Goal: Check status: Check status

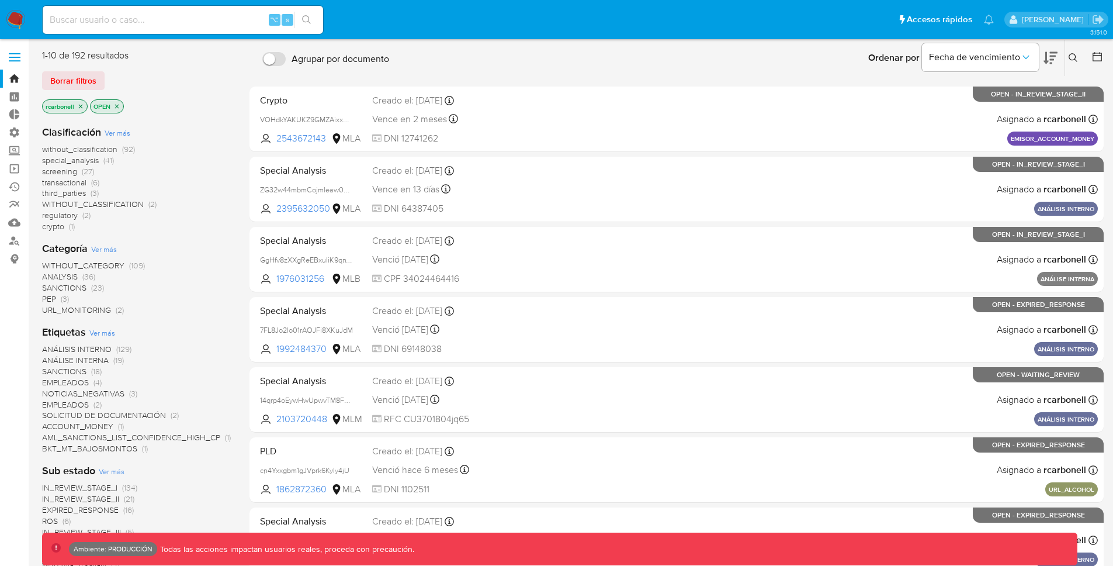
click at [234, 22] on input at bounding box center [183, 19] width 280 height 15
paste input "40202651"
type input "40202651"
click at [316, 19] on button "search-icon" at bounding box center [306, 20] width 24 height 16
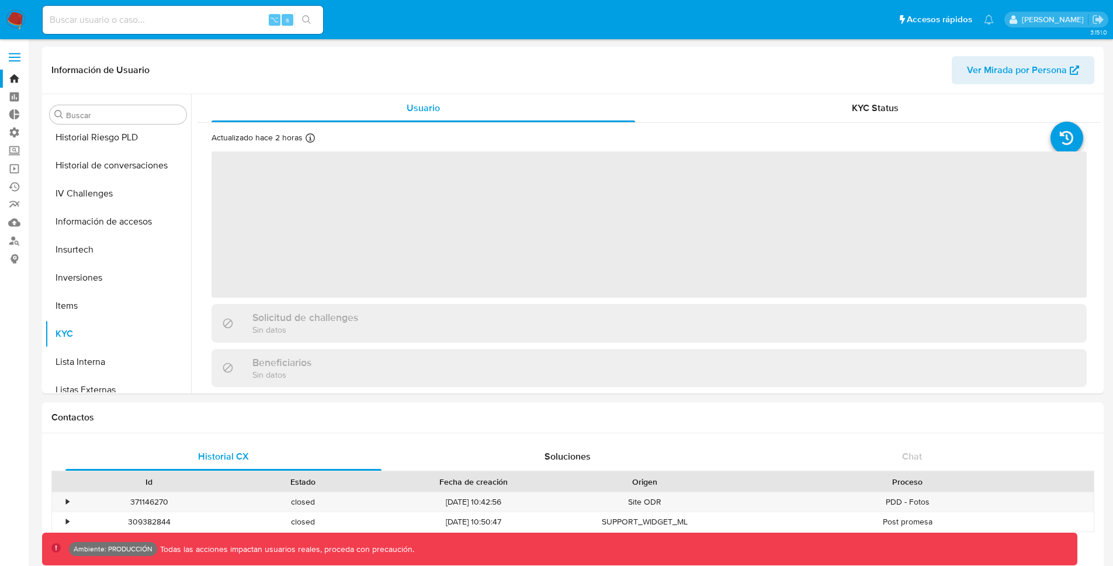
scroll to position [522, 0]
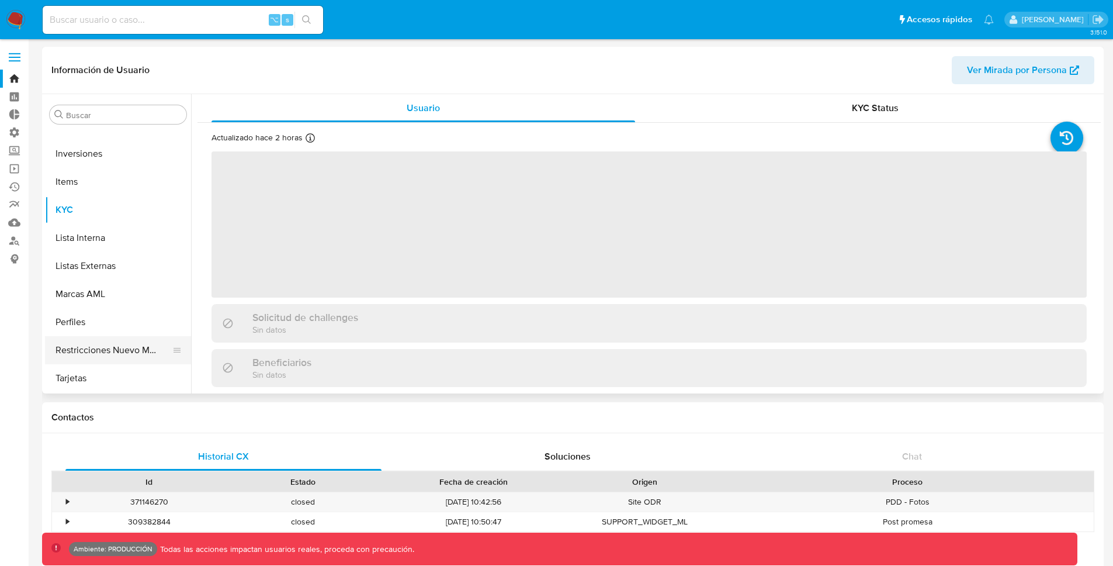
click at [94, 347] on button "Restricciones Nuevo Mundo" at bounding box center [113, 350] width 137 height 28
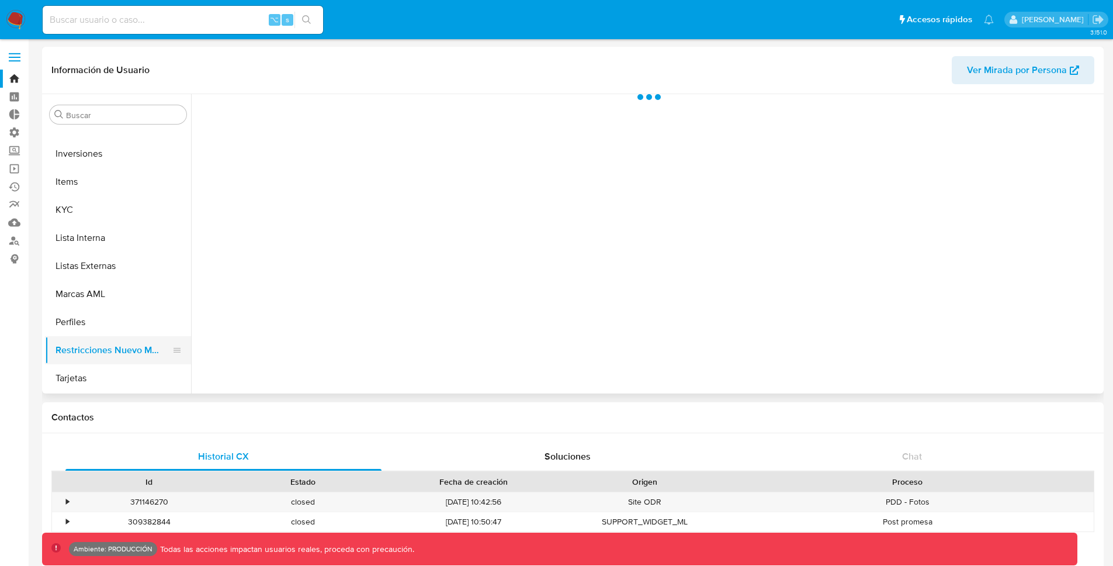
select select "10"
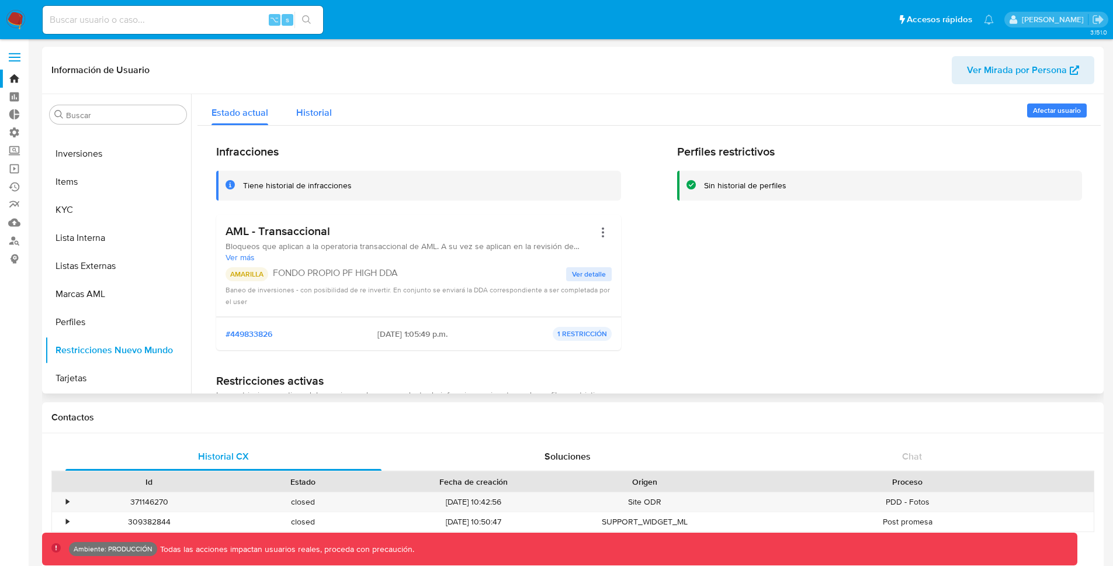
click at [316, 117] on span "Historial" at bounding box center [314, 112] width 36 height 13
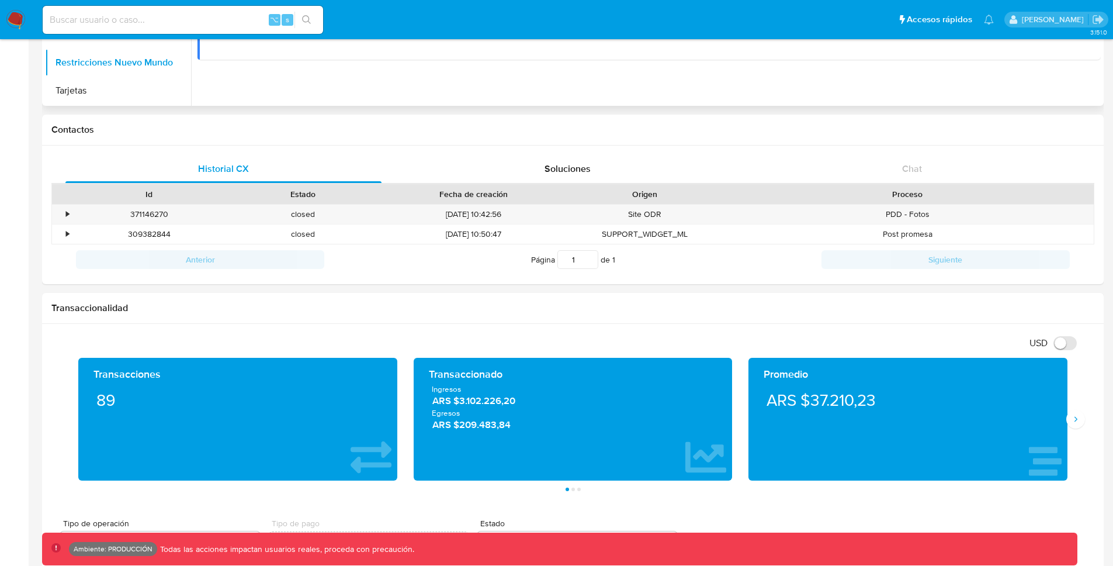
scroll to position [0, 0]
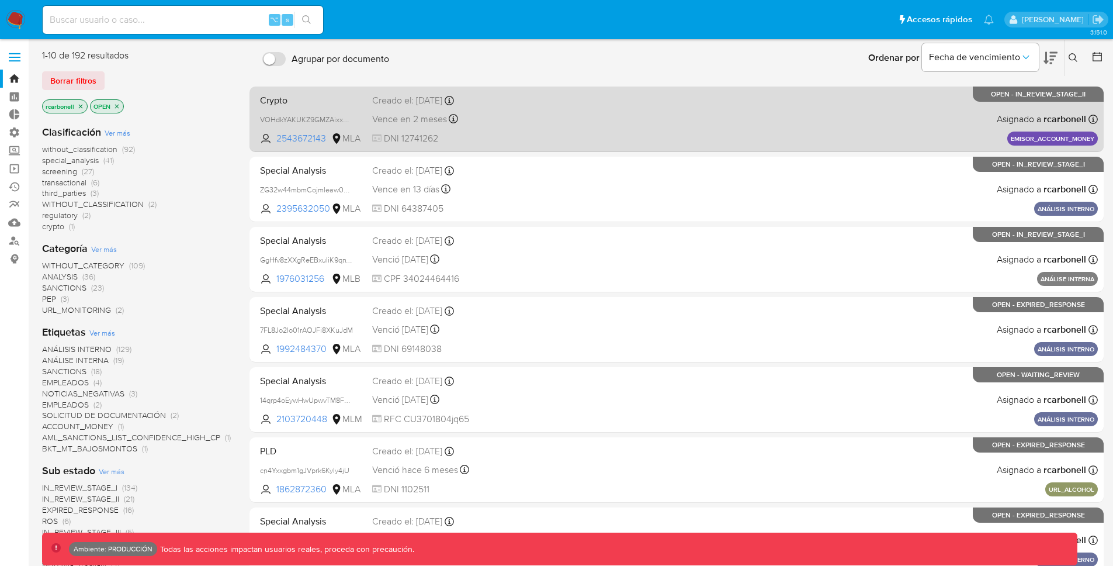
click at [571, 122] on div "Crypto VOHdkYAKUKZ9GMZAixxAuvVb 2543672143 MLA Creado el: 10/07/2025 Creado el:…" at bounding box center [676, 118] width 843 height 59
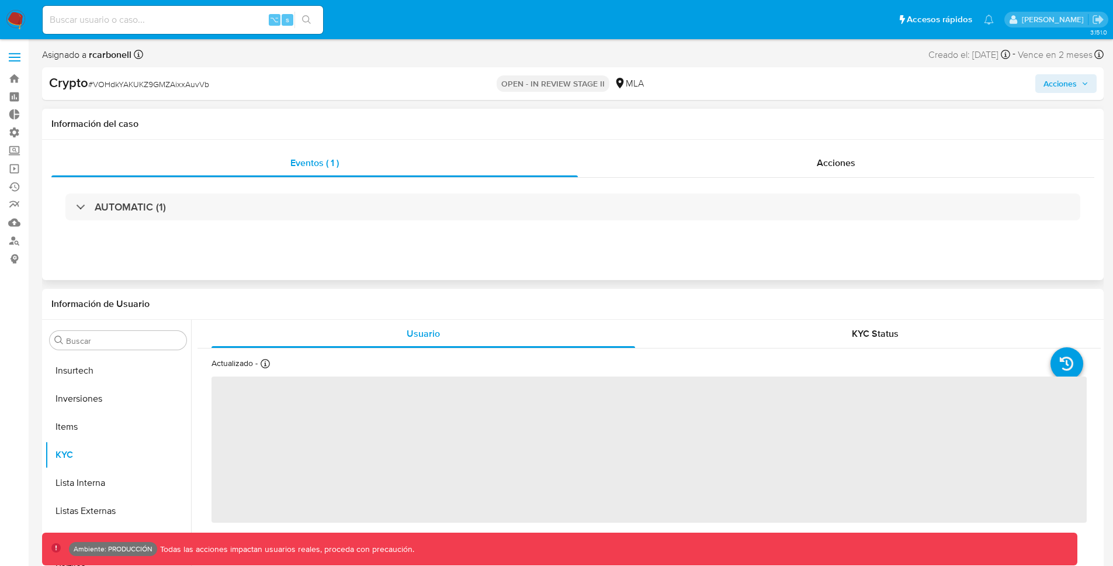
scroll to position [522, 0]
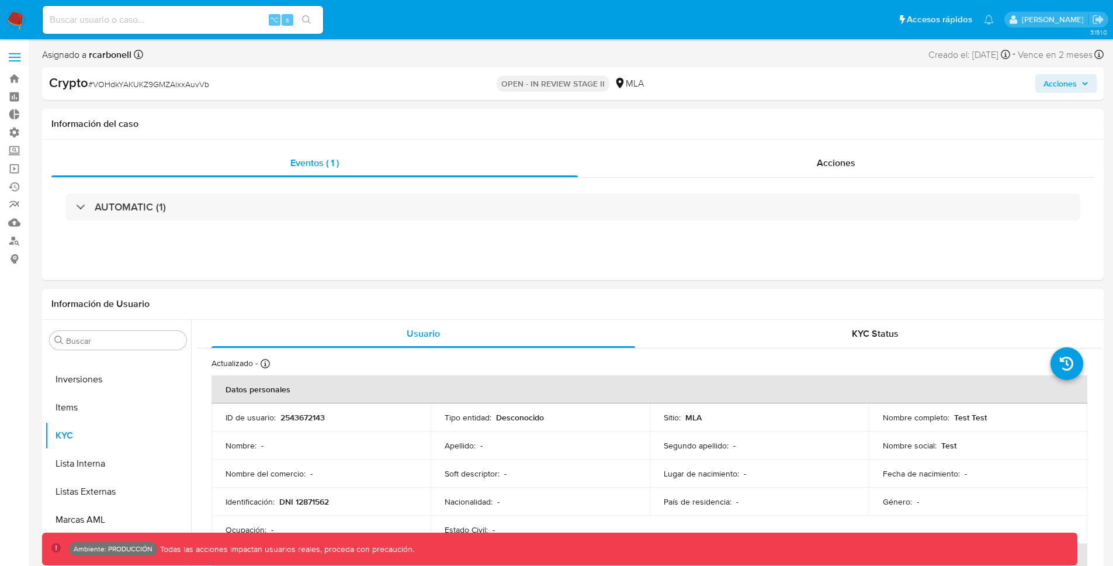
select select "10"
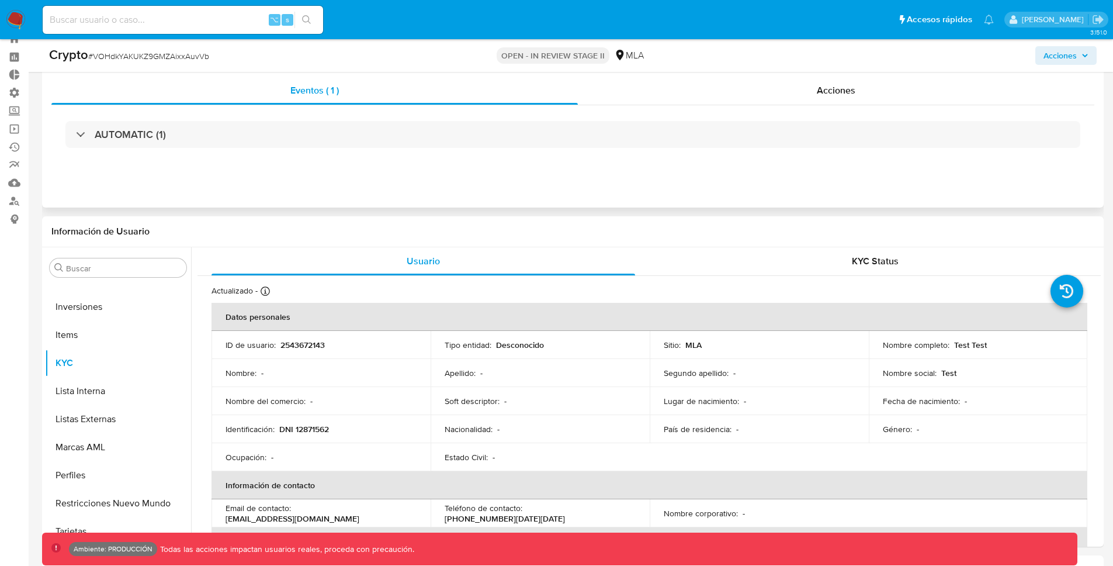
scroll to position [0, 0]
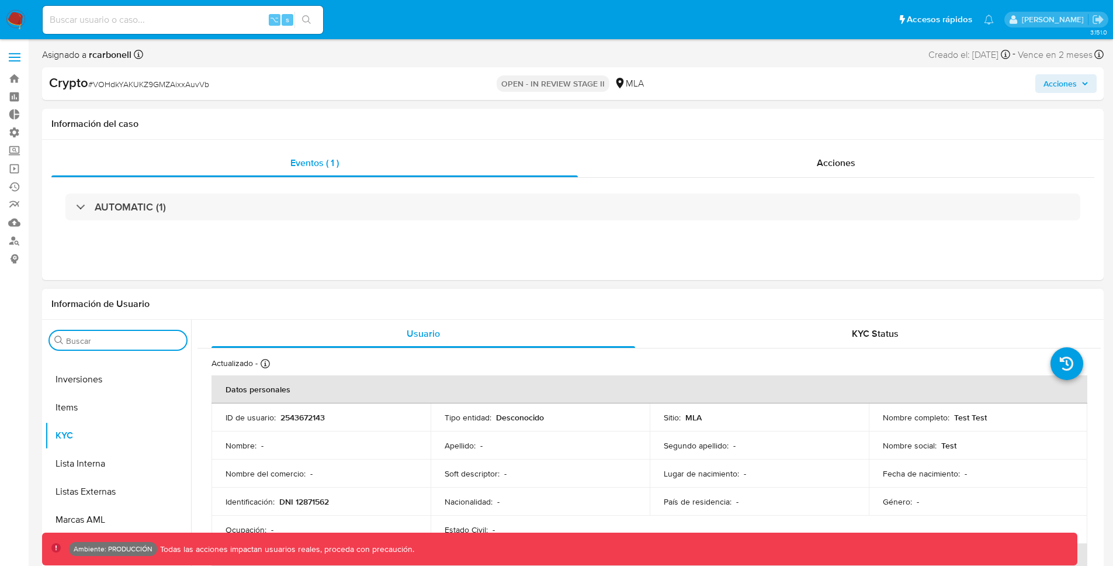
click at [117, 342] on input "Buscar" at bounding box center [124, 340] width 116 height 11
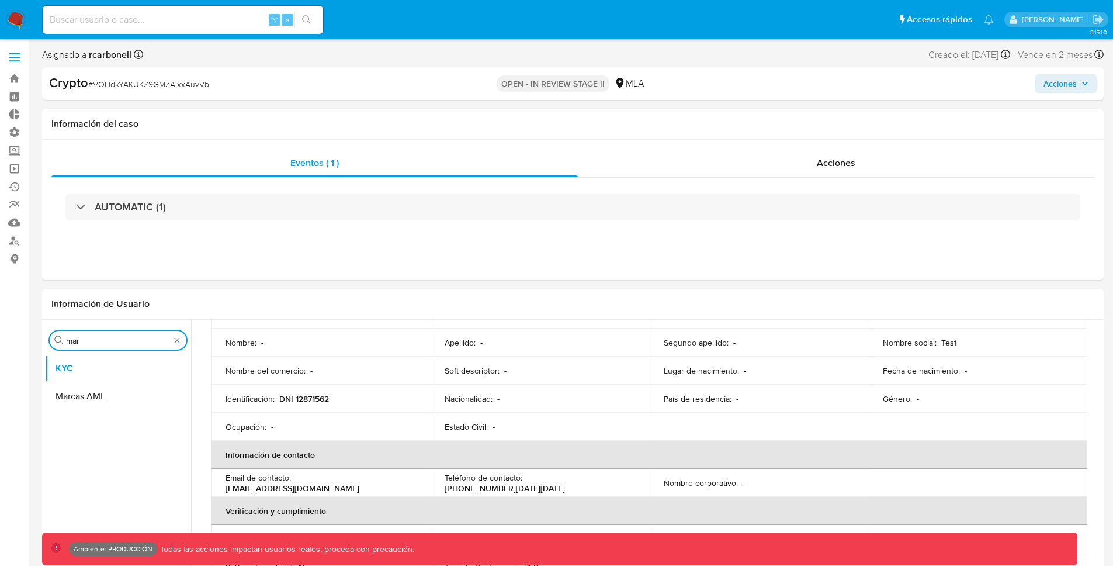
scroll to position [131, 0]
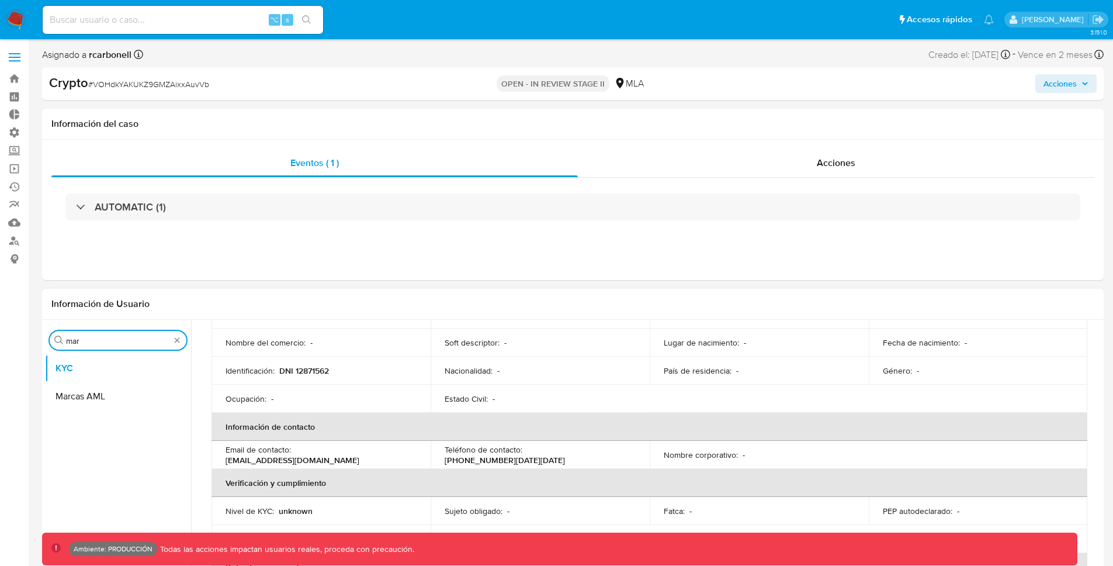
type input "mar"
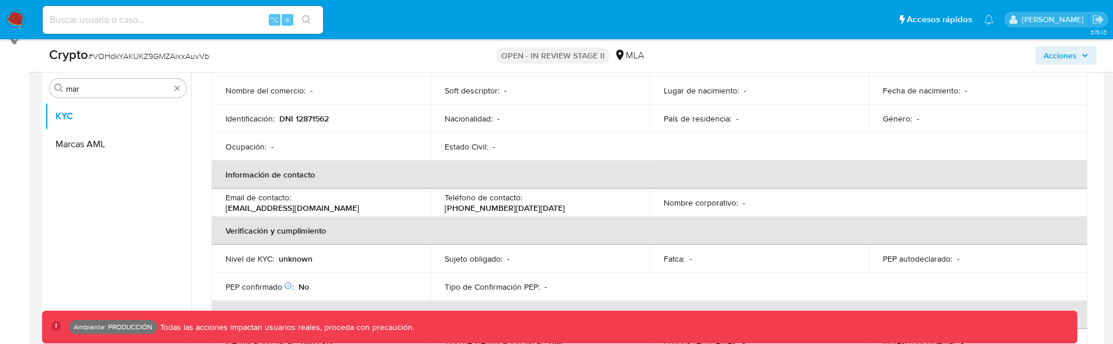
scroll to position [147, 0]
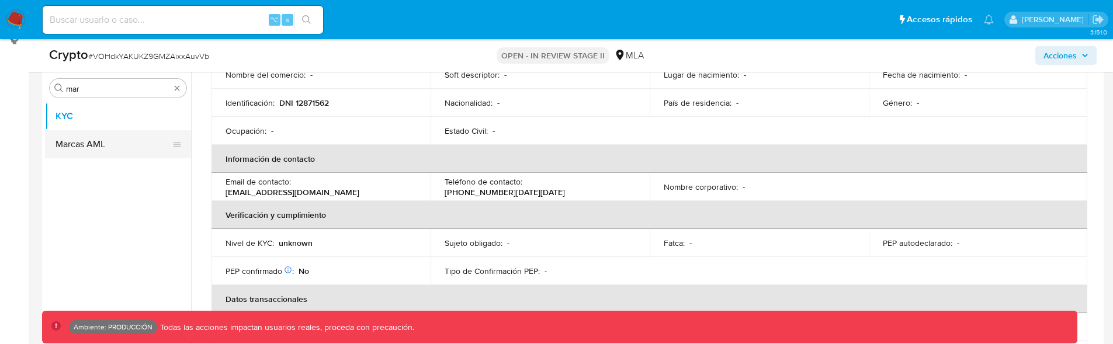
click at [109, 137] on button "Marcas AML" at bounding box center [113, 144] width 137 height 28
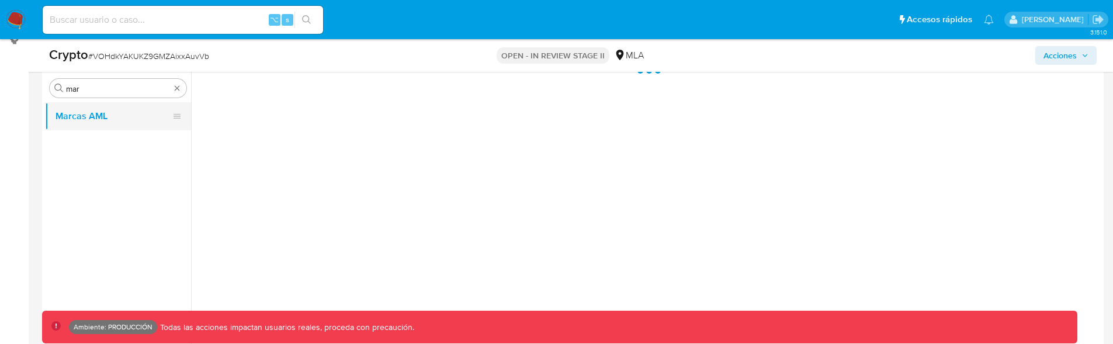
scroll to position [0, 0]
